Goal: Task Accomplishment & Management: Manage account settings

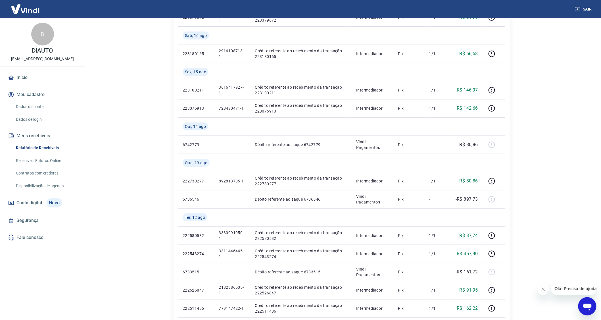
click at [373, 3] on div "Sair" at bounding box center [300, 9] width 601 height 18
click at [367, 0] on html "Sair D DIAUTO [EMAIL_ADDRESS][DOMAIN_NAME] Início Meu cadastro Dados da conta D…" at bounding box center [300, 34] width 601 height 320
